Goal: Transaction & Acquisition: Obtain resource

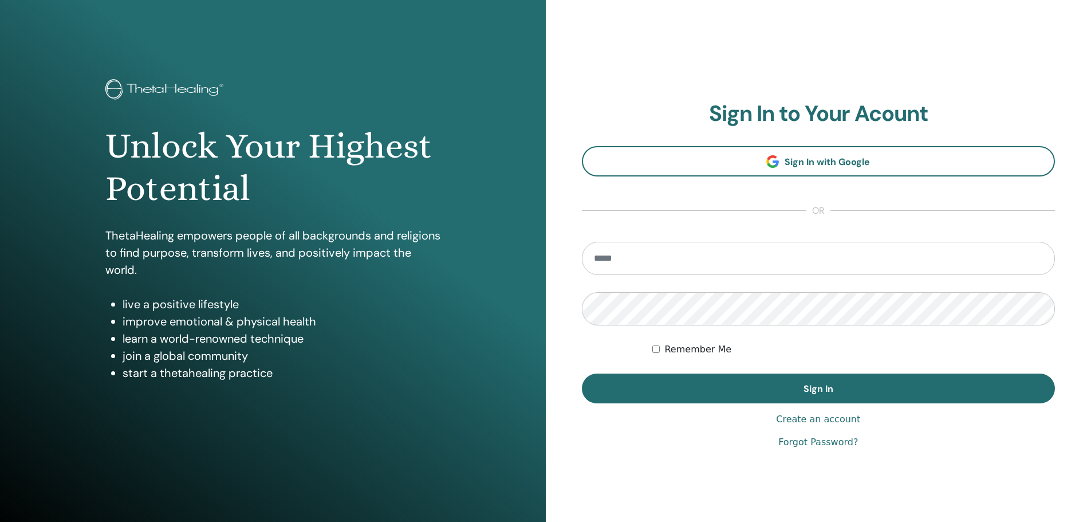
click at [702, 256] on input "email" at bounding box center [819, 258] width 474 height 33
type input "**********"
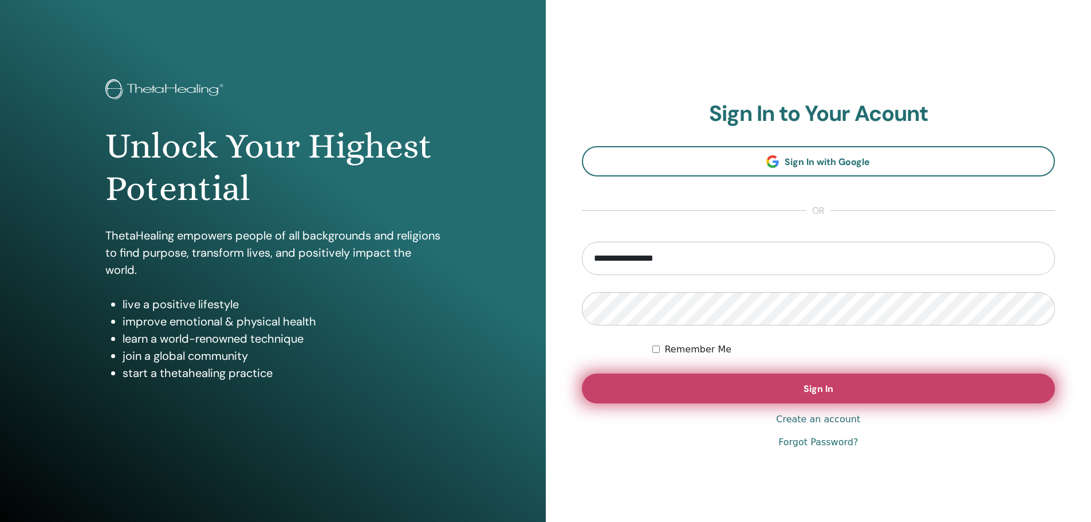
click at [812, 390] on span "Sign In" at bounding box center [819, 389] width 30 height 12
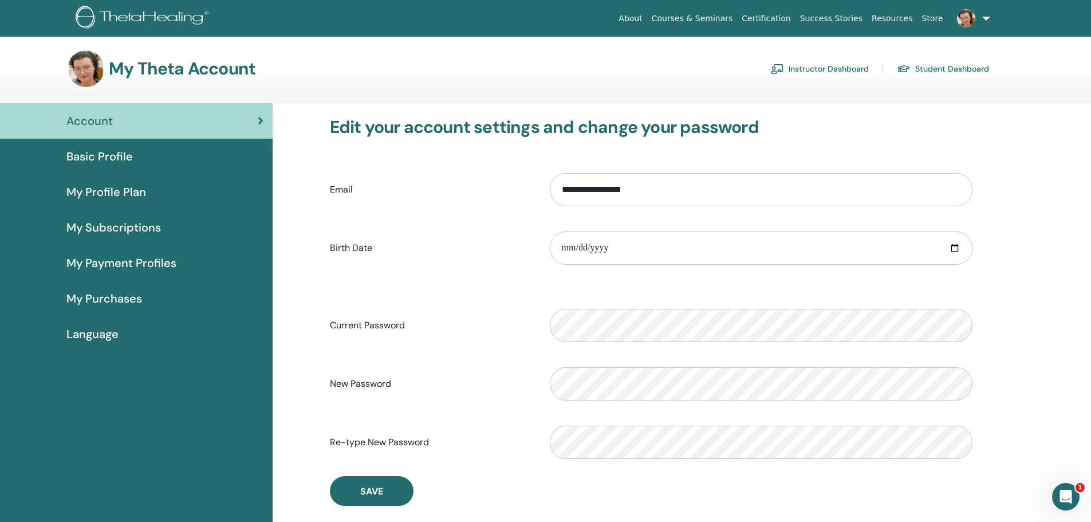
click at [112, 155] on span "Basic Profile" at bounding box center [99, 156] width 66 height 17
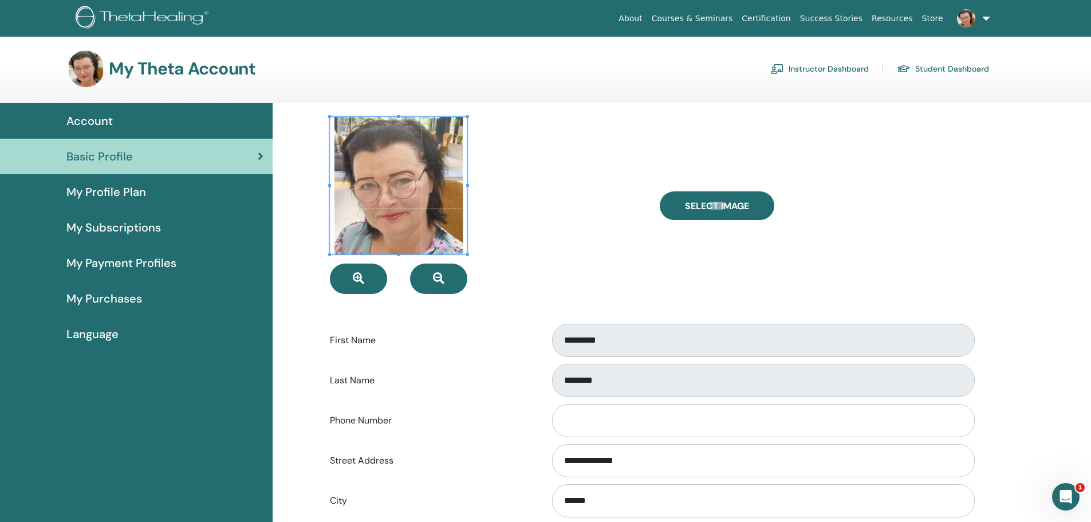
click at [840, 68] on link "Instructor Dashboard" at bounding box center [819, 69] width 99 height 18
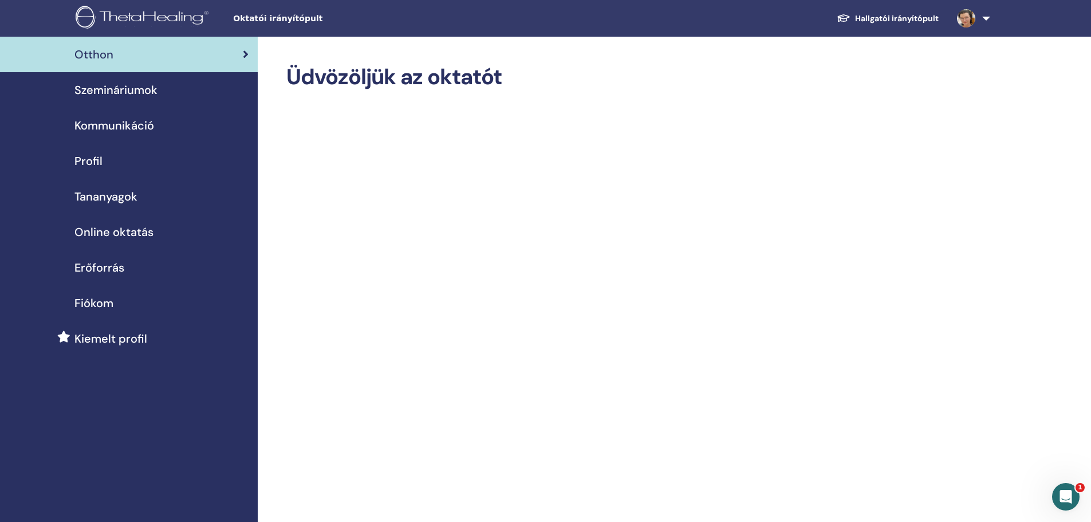
click at [113, 269] on font "Erőforrás" at bounding box center [99, 267] width 50 height 15
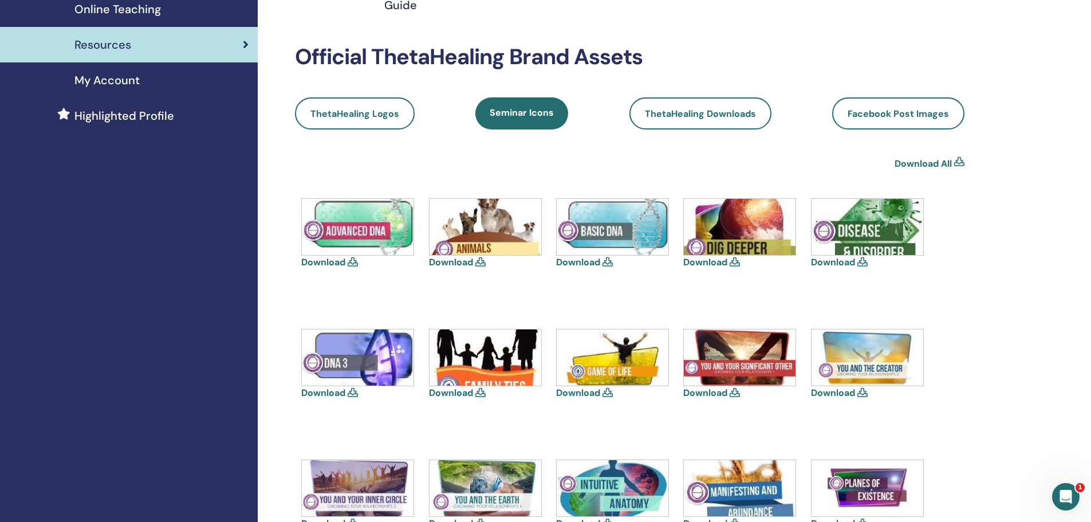
scroll to position [229, 0]
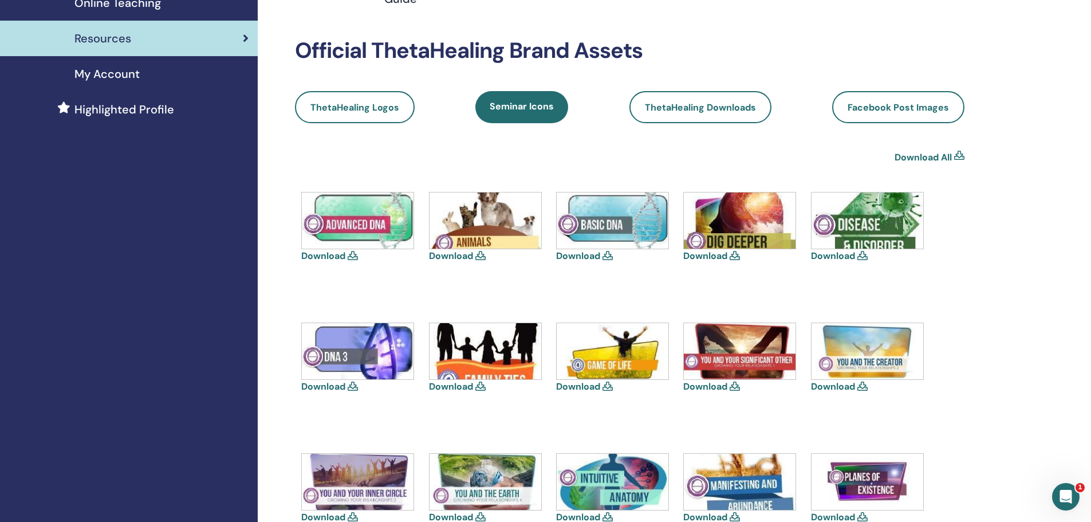
click at [608, 255] on icon at bounding box center [608, 255] width 10 height 9
click at [596, 248] on img at bounding box center [613, 220] width 112 height 56
click at [585, 251] on link "Download" at bounding box center [578, 256] width 44 height 12
click at [616, 158] on div "Download All" at bounding box center [630, 158] width 670 height 14
click at [709, 105] on span "ThetaHealing Downloads" at bounding box center [700, 107] width 111 height 12
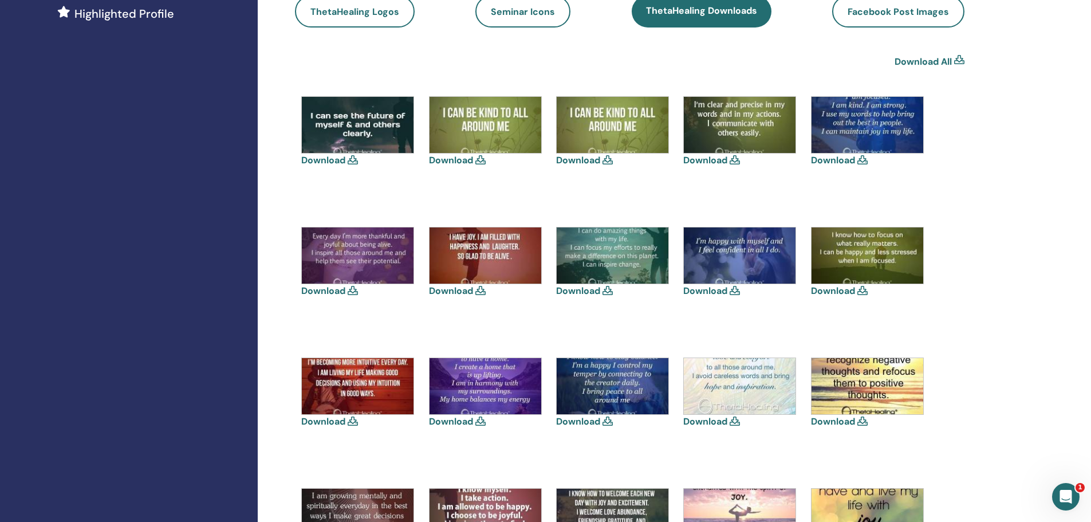
scroll to position [305, 0]
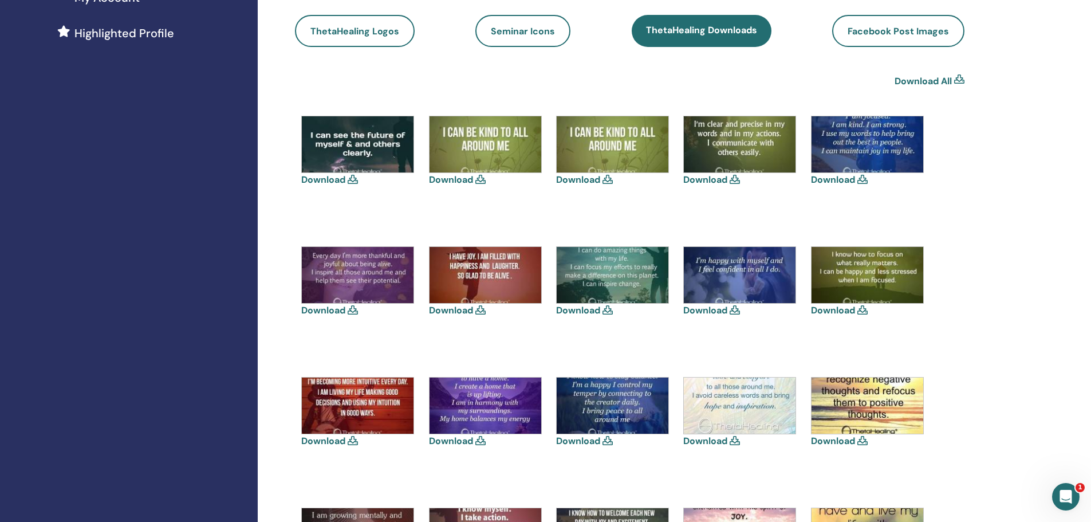
click at [831, 311] on link "Download" at bounding box center [833, 310] width 44 height 12
click at [710, 180] on link "Download" at bounding box center [705, 180] width 44 height 12
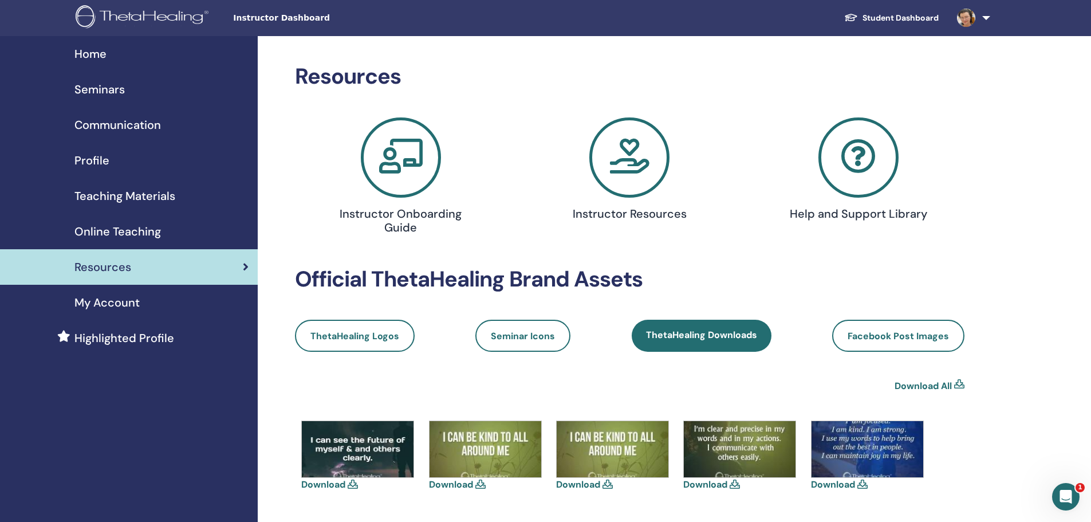
scroll to position [0, 0]
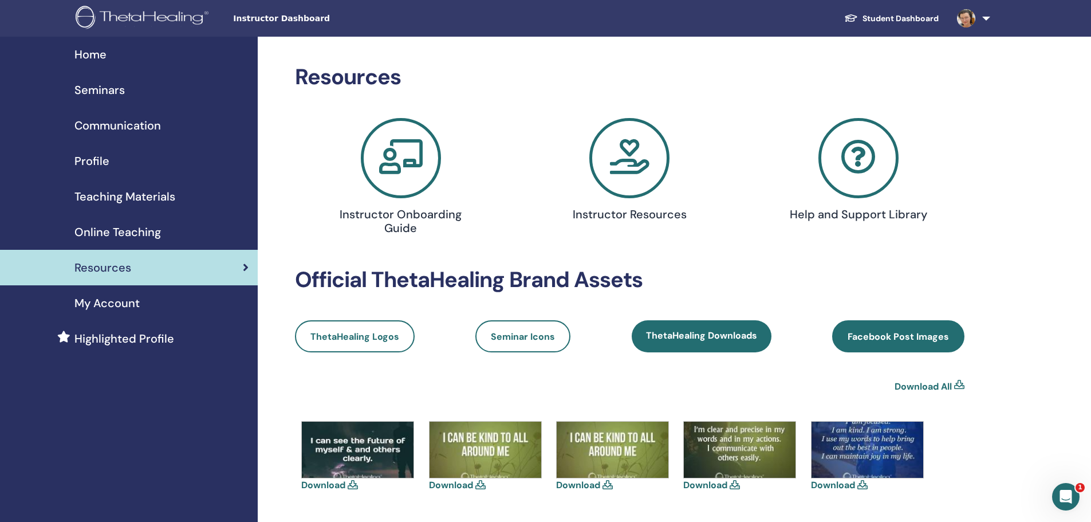
click at [902, 334] on span "Facebook Post Images" at bounding box center [898, 336] width 101 height 12
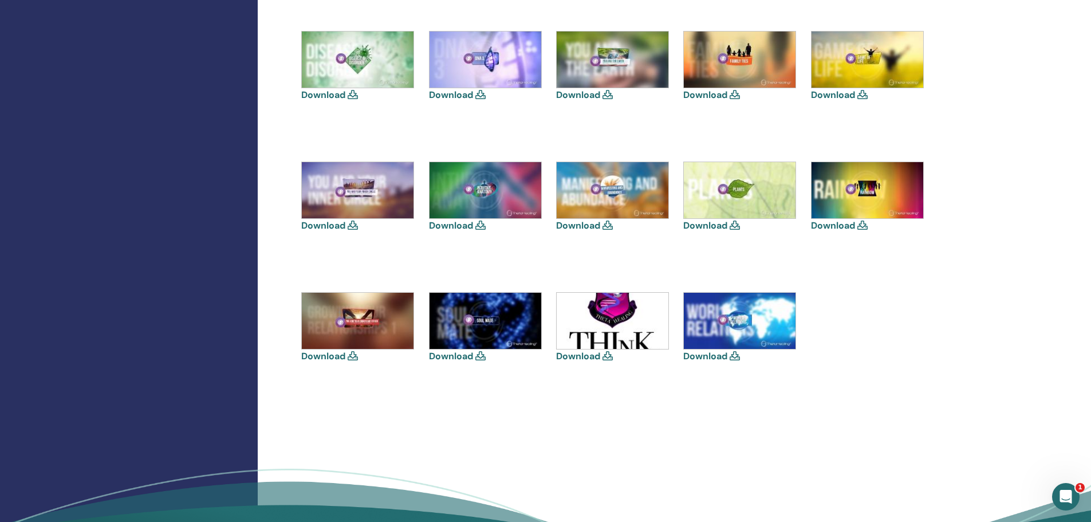
scroll to position [534, 0]
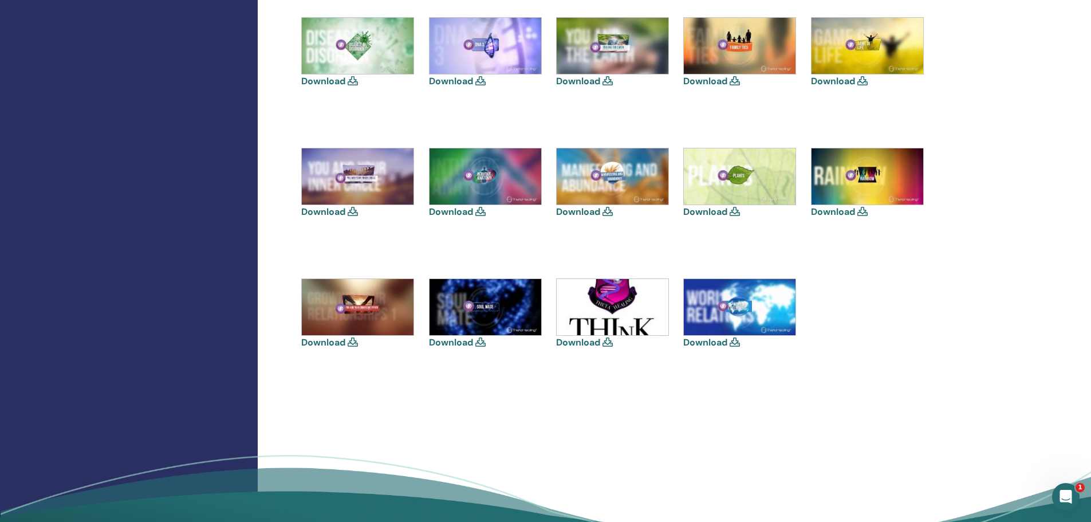
click at [575, 341] on link "Download" at bounding box center [578, 342] width 44 height 12
click at [682, 395] on div "Download Download Download Download" at bounding box center [630, 148] width 670 height 522
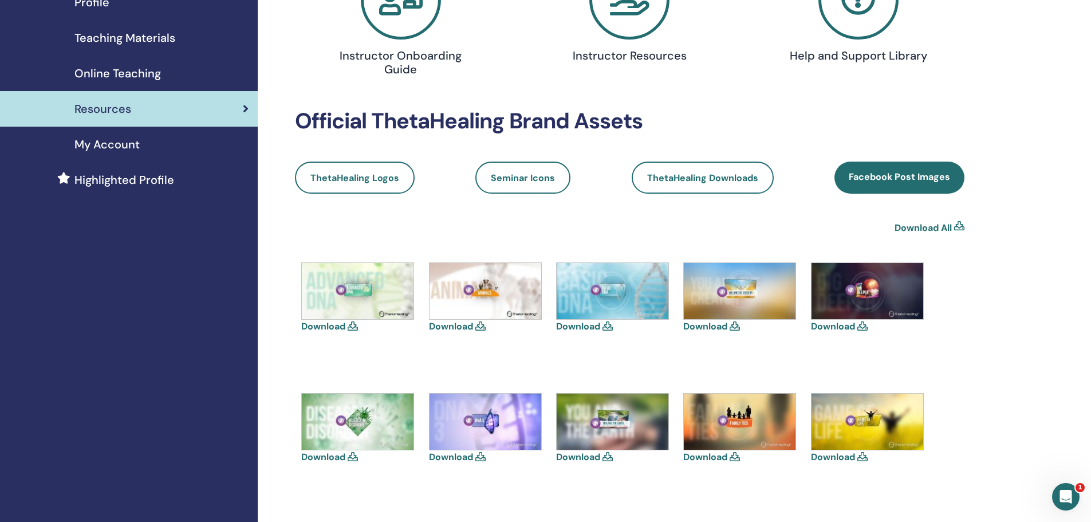
scroll to position [153, 0]
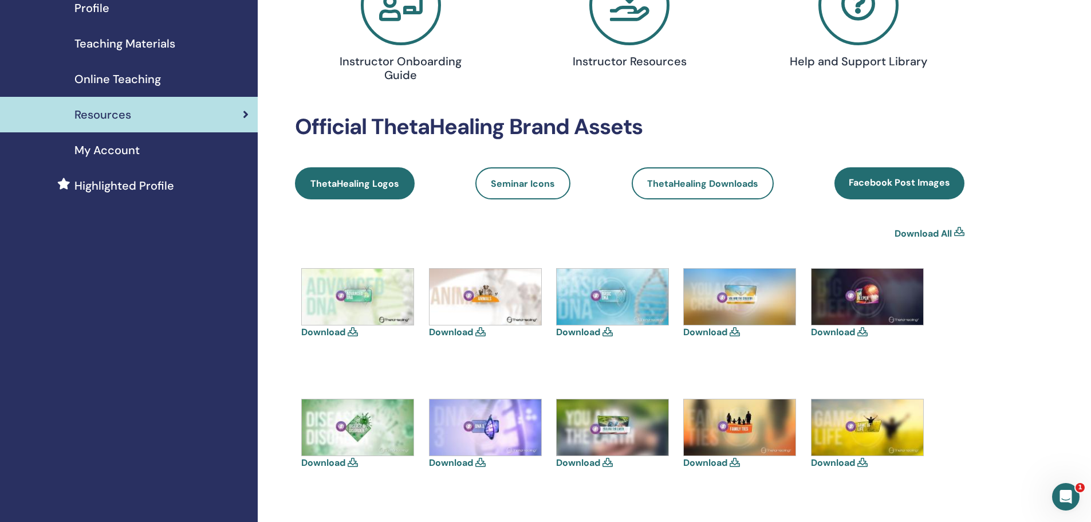
click at [361, 179] on span "ThetaHealing Logos" at bounding box center [354, 184] width 89 height 12
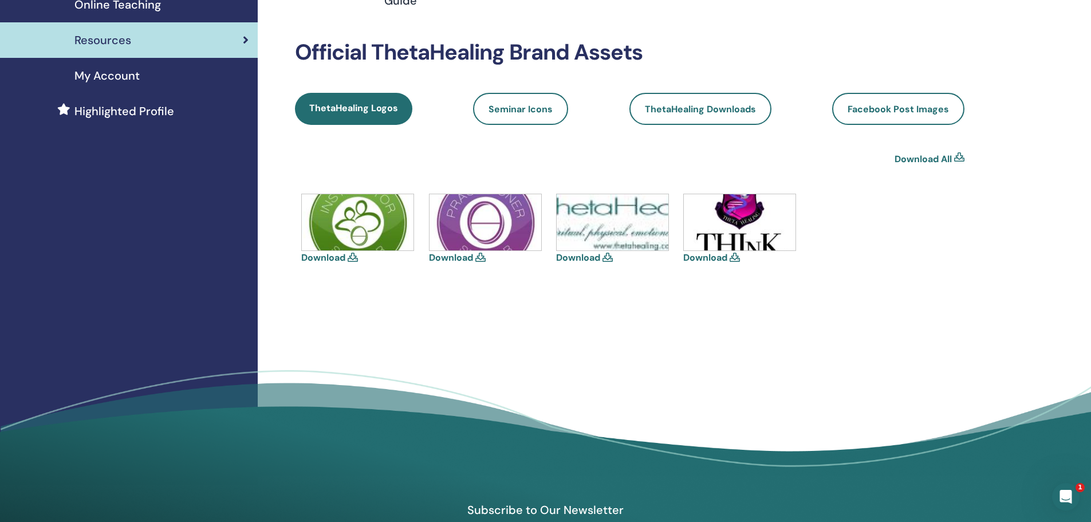
scroll to position [229, 0]
